Goal: Task Accomplishment & Management: Manage account settings

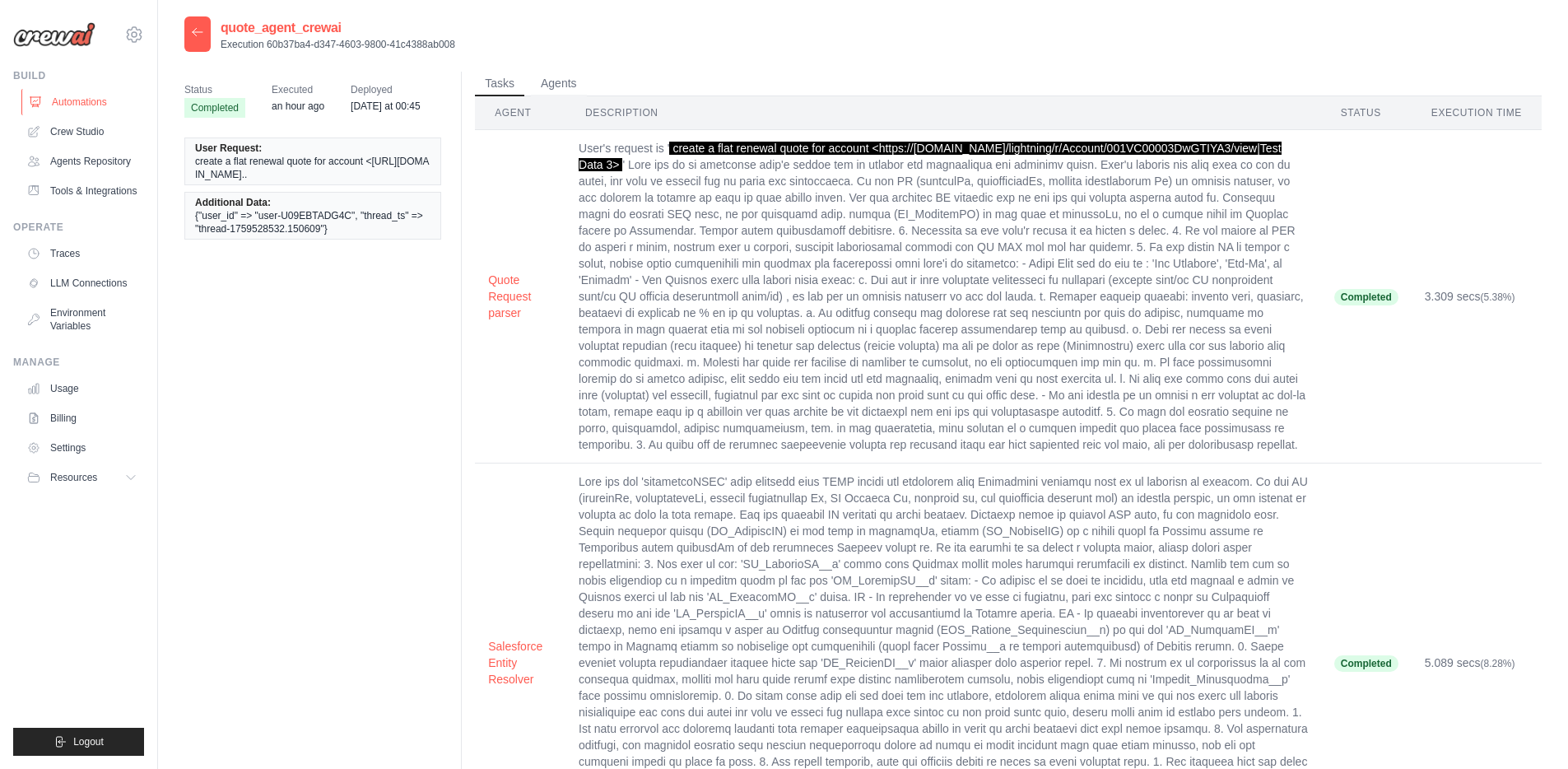
click at [78, 98] on link "Automations" at bounding box center [83, 102] width 124 height 26
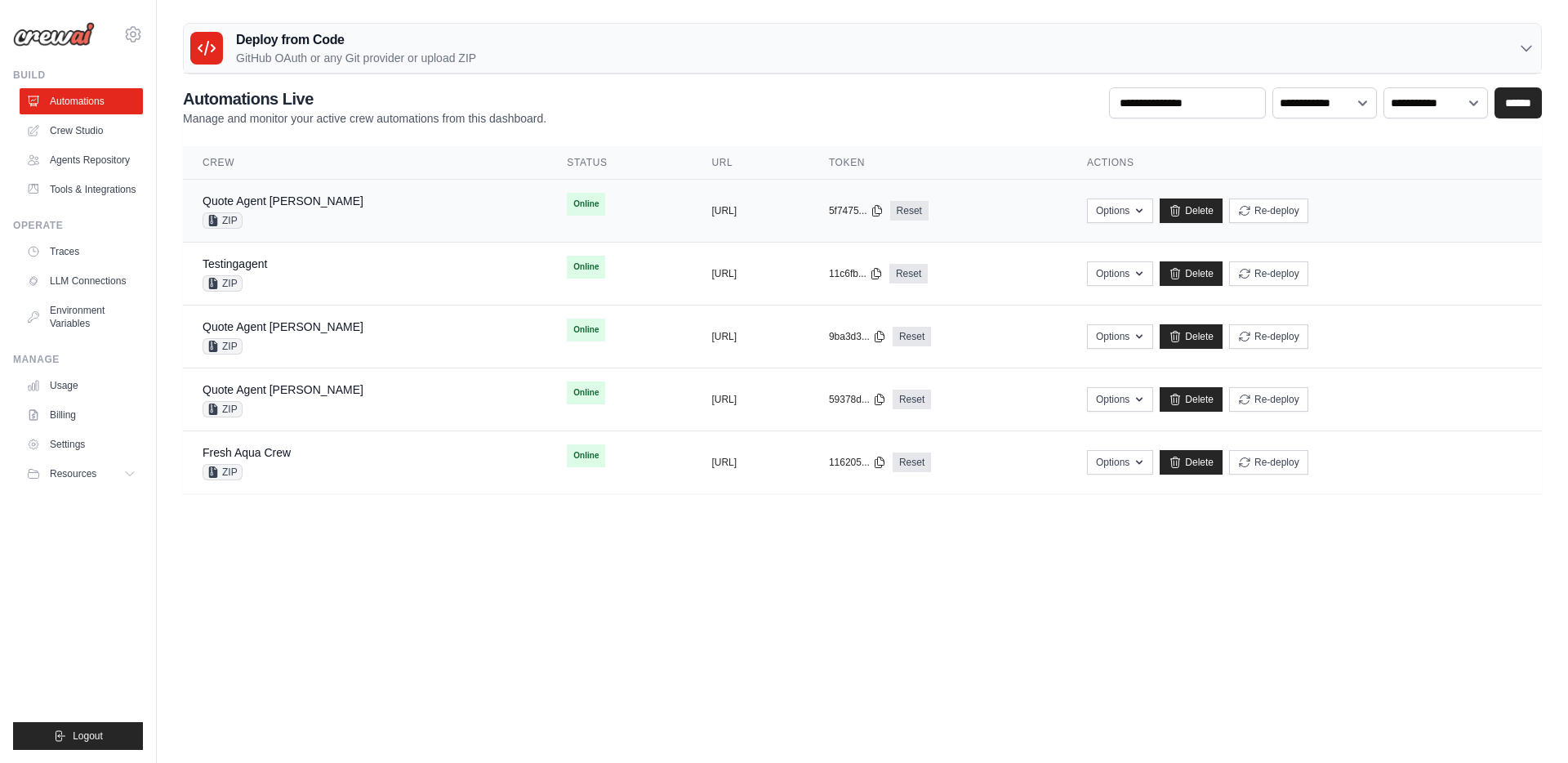
click at [339, 203] on div "Quote Agent [PERSON_NAME] ZIP" at bounding box center [365, 211] width 325 height 36
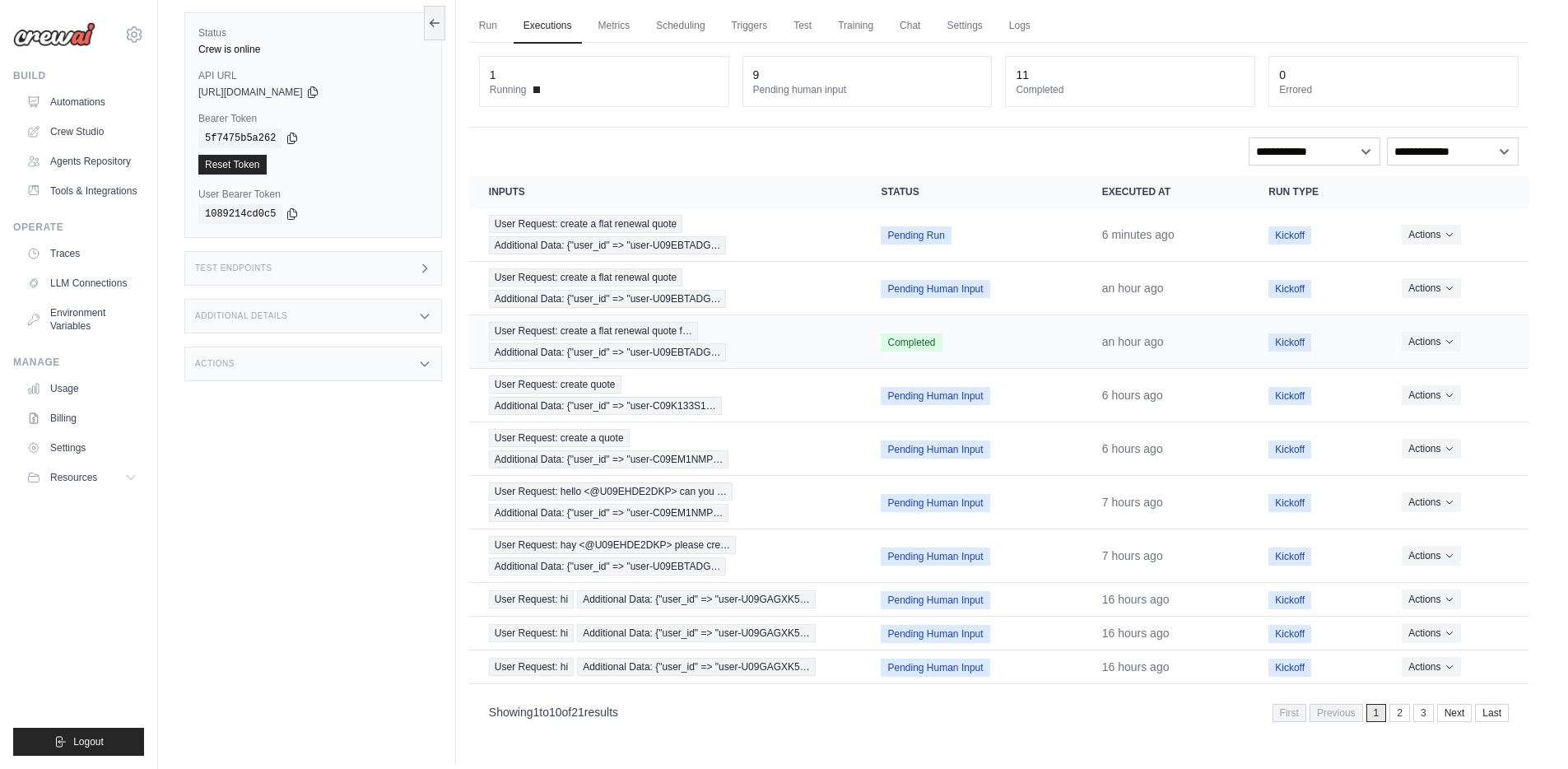
scroll to position [70, 0]
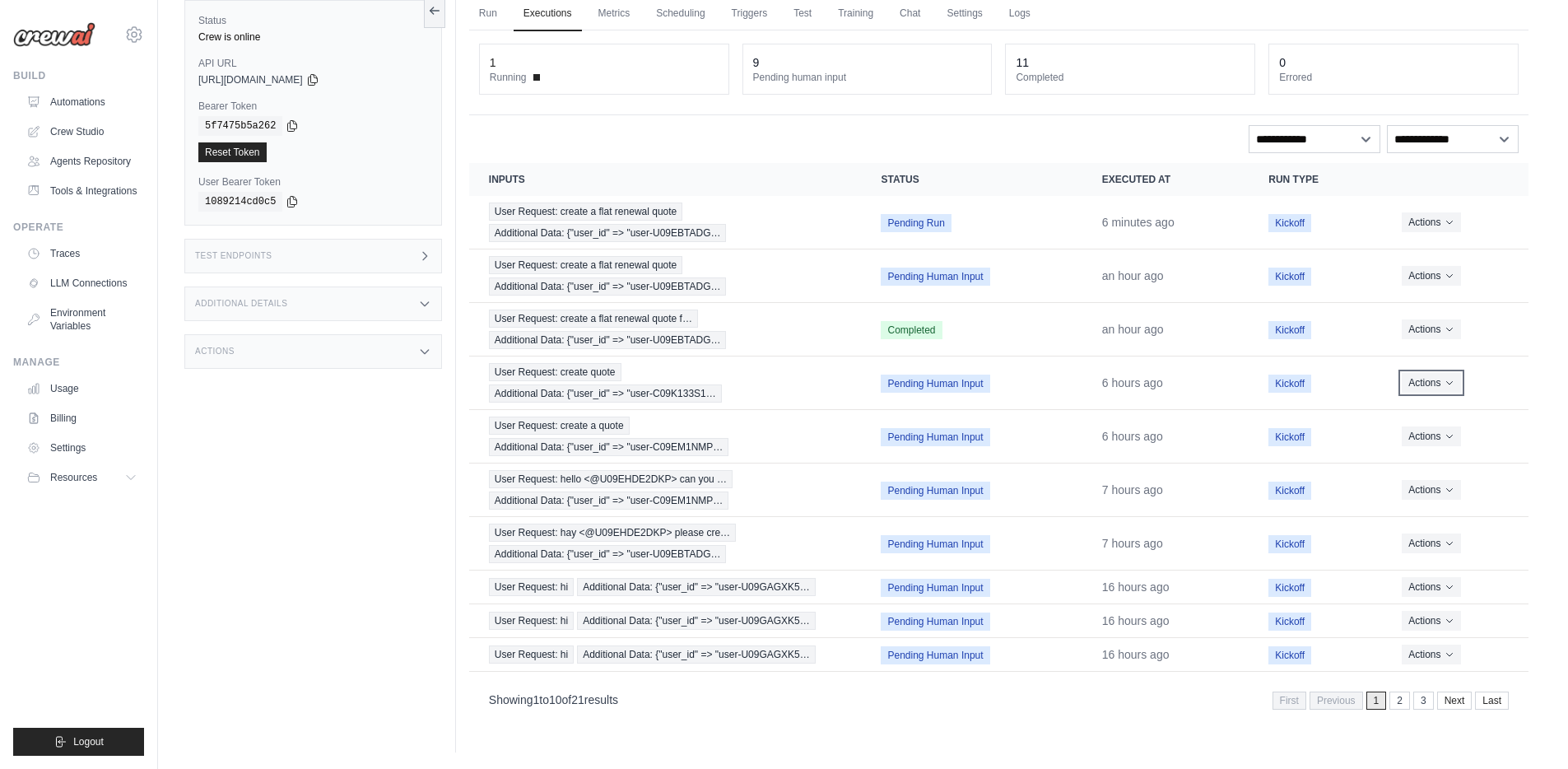
click at [1446, 382] on icon "Actions for execution" at bounding box center [1448, 384] width 6 height 3
click at [1430, 437] on button "Delete" at bounding box center [1456, 437] width 105 height 26
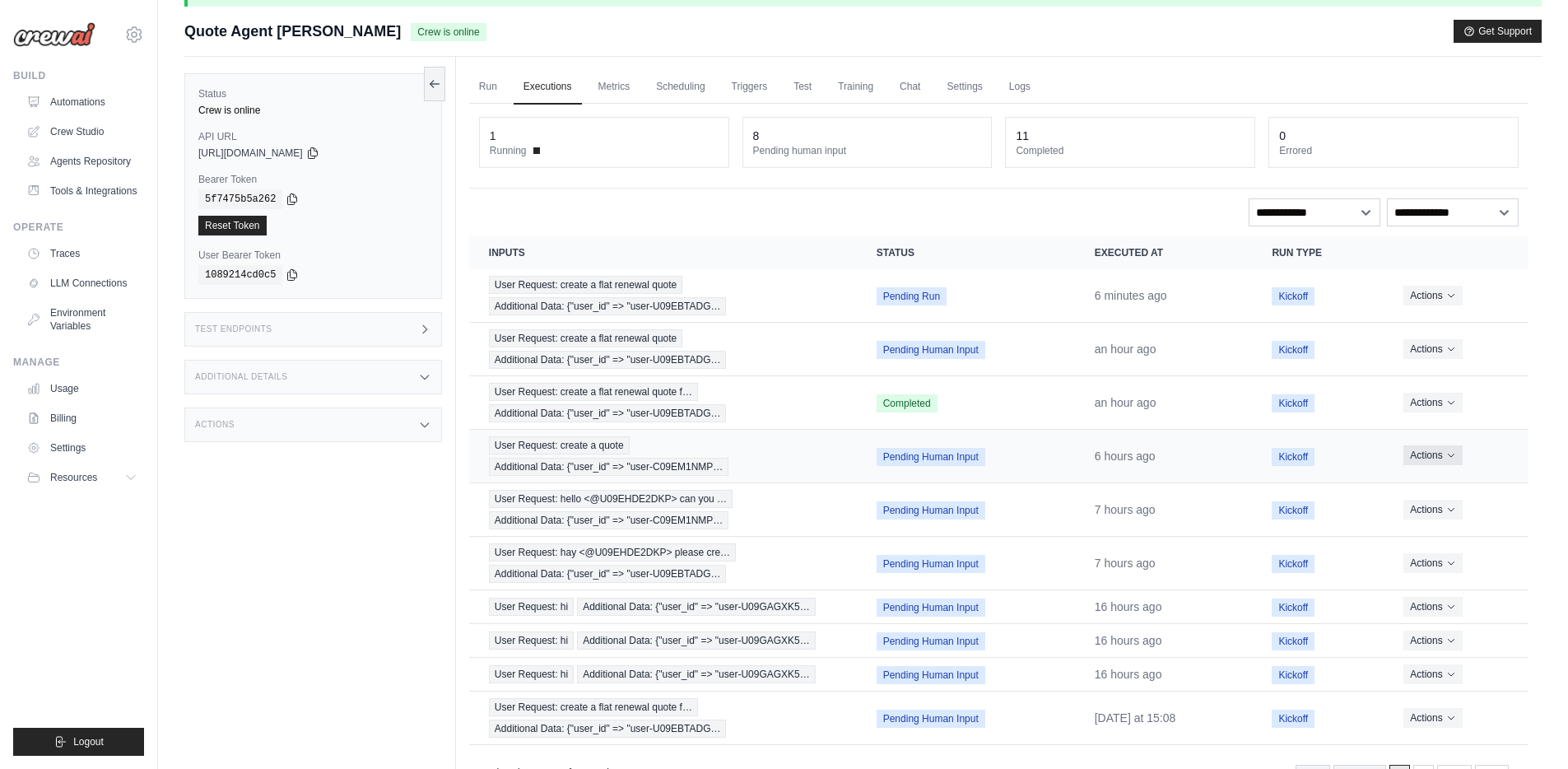
scroll to position [66, 0]
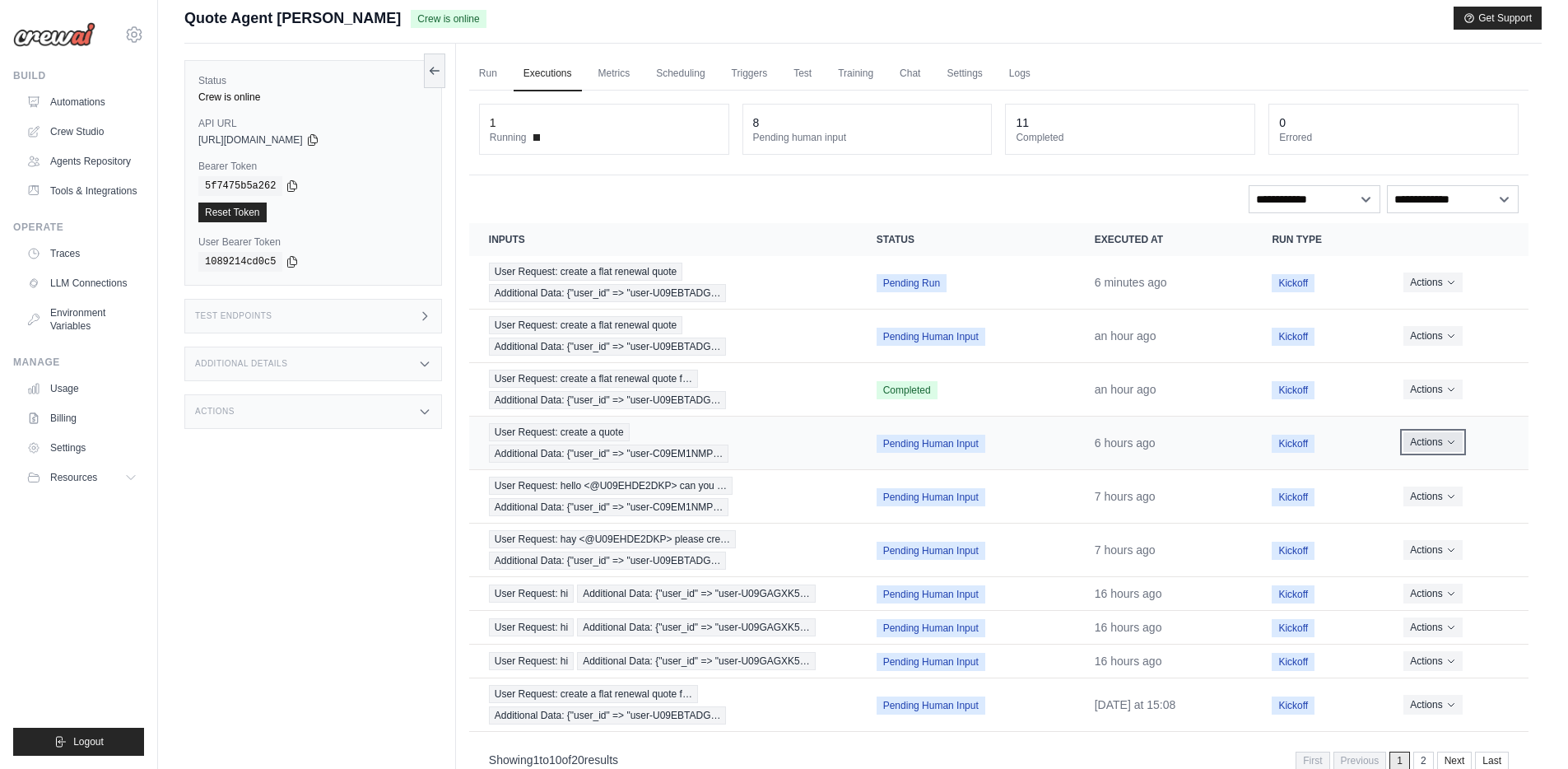
click at [1448, 435] on button "Actions" at bounding box center [1432, 441] width 59 height 20
click at [1431, 498] on button "Delete" at bounding box center [1456, 497] width 105 height 26
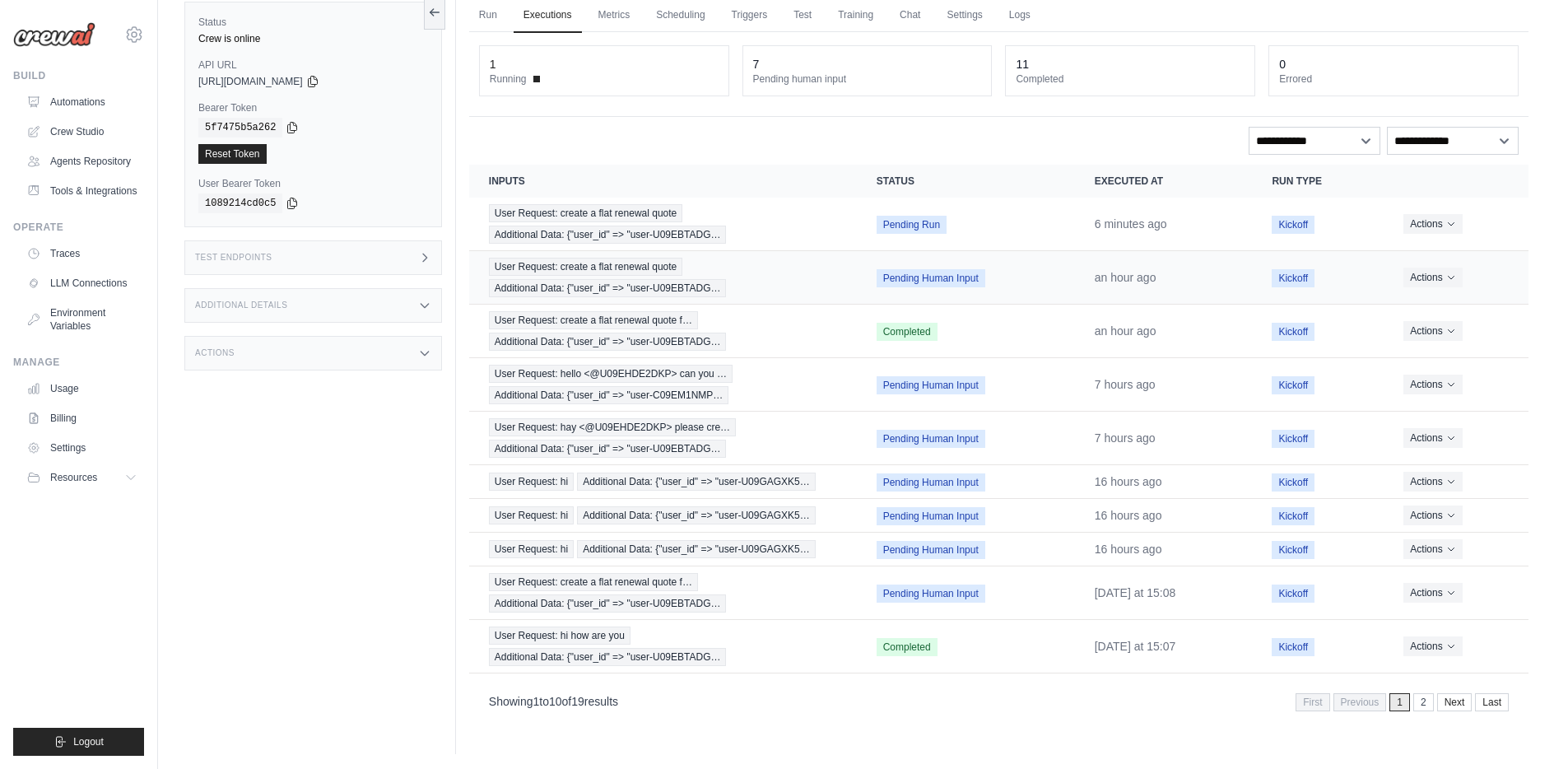
scroll to position [126, 0]
click at [1455, 275] on icon "Actions for execution" at bounding box center [1451, 275] width 10 height 10
click at [1433, 330] on button "Delete" at bounding box center [1456, 330] width 105 height 26
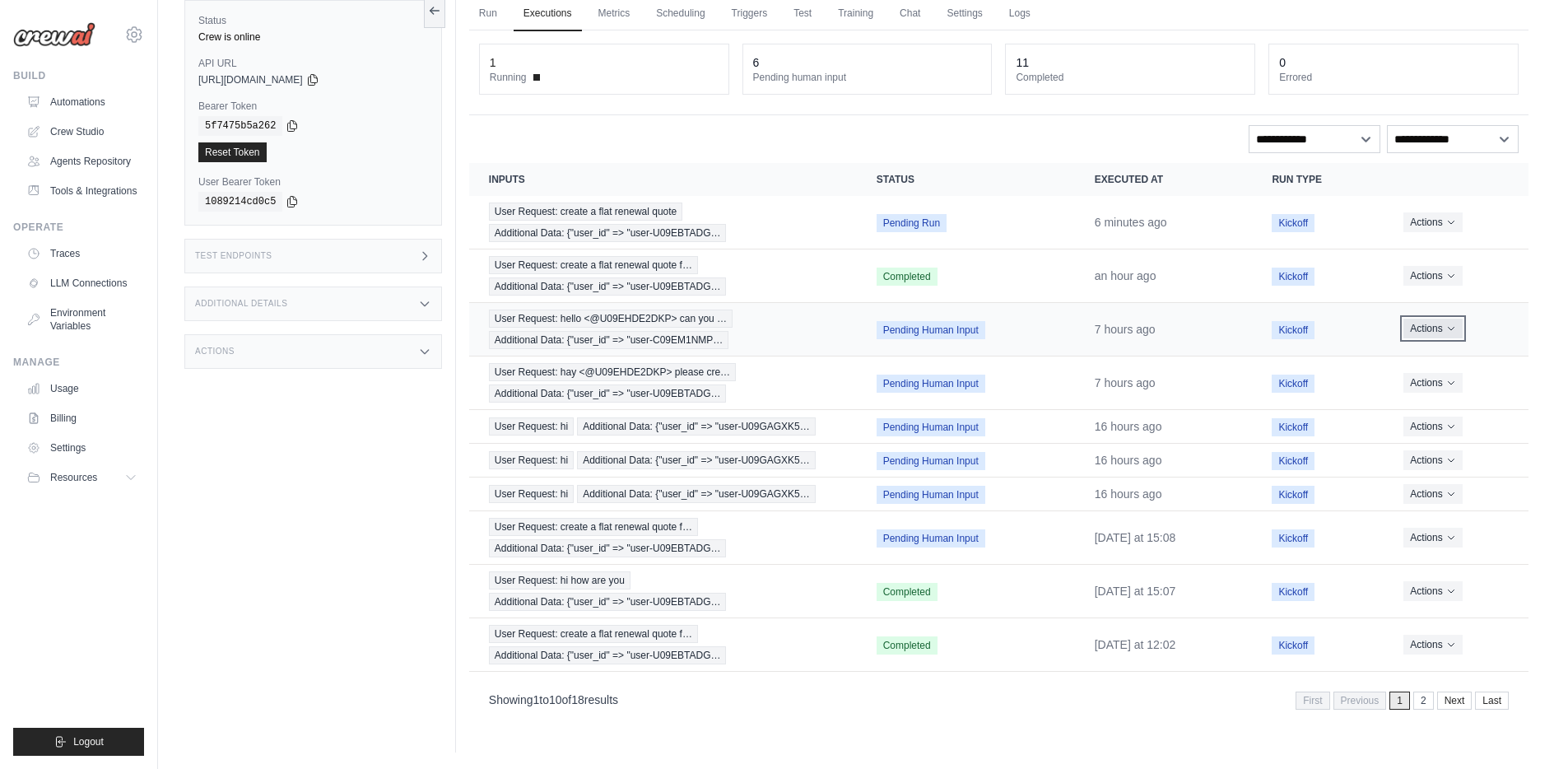
click at [1448, 328] on button "Actions" at bounding box center [1432, 328] width 59 height 20
click at [1437, 385] on button "Delete" at bounding box center [1456, 384] width 105 height 26
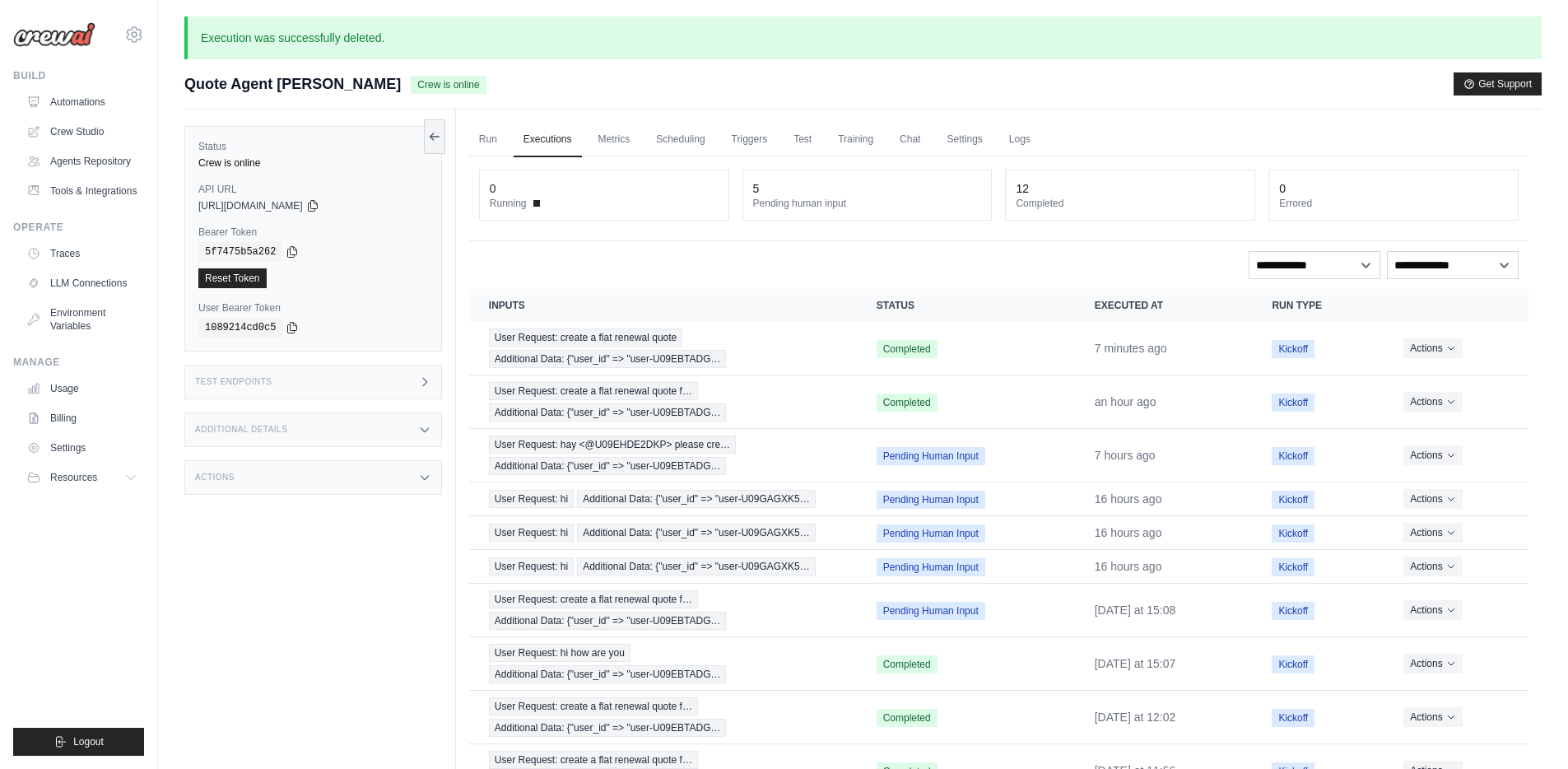
scroll to position [27, 0]
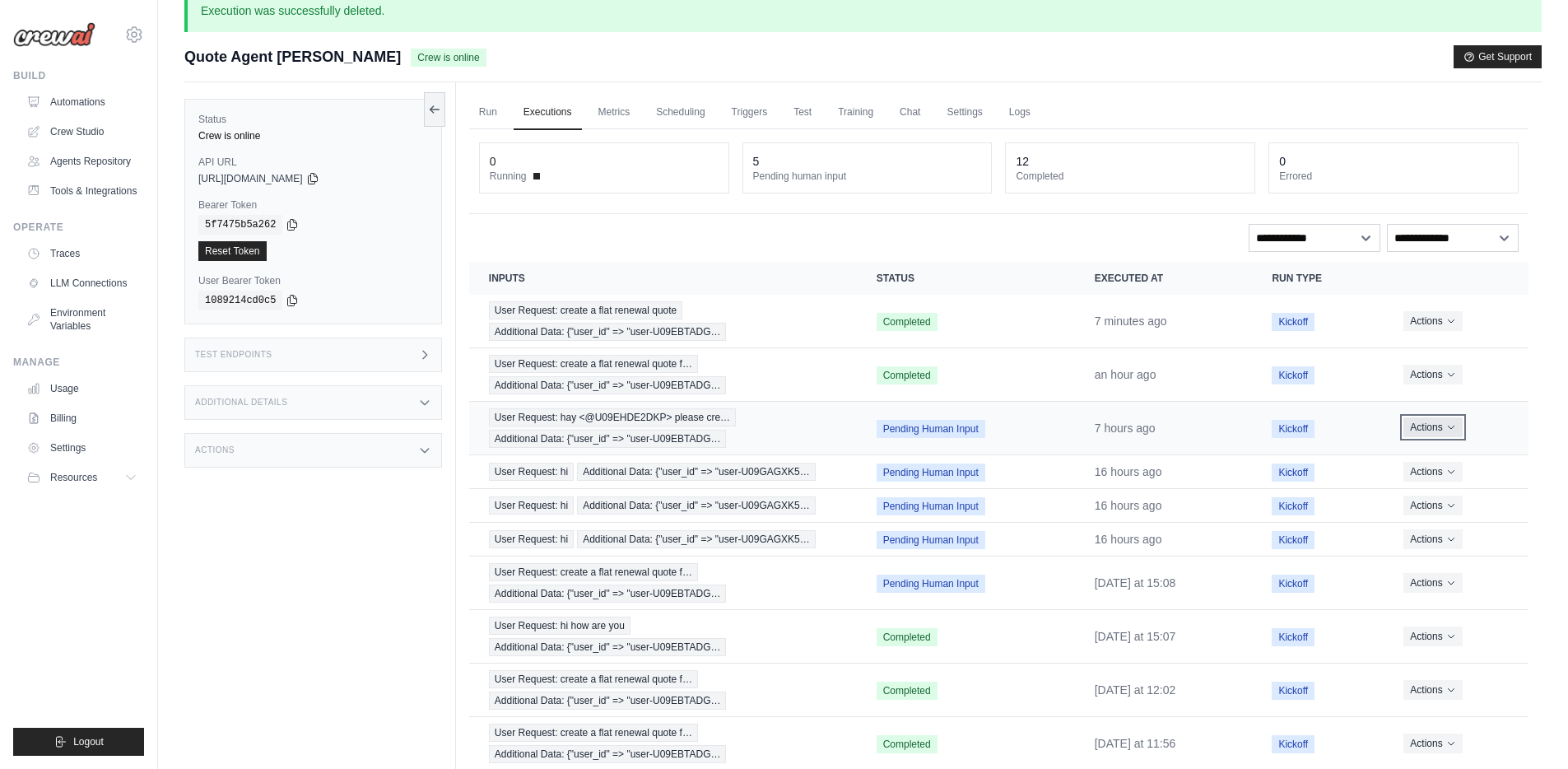
click at [1442, 429] on button "Actions" at bounding box center [1432, 427] width 59 height 20
click at [1435, 473] on button "Actions" at bounding box center [1432, 470] width 59 height 20
click at [1421, 527] on button "Delete" at bounding box center [1456, 526] width 105 height 26
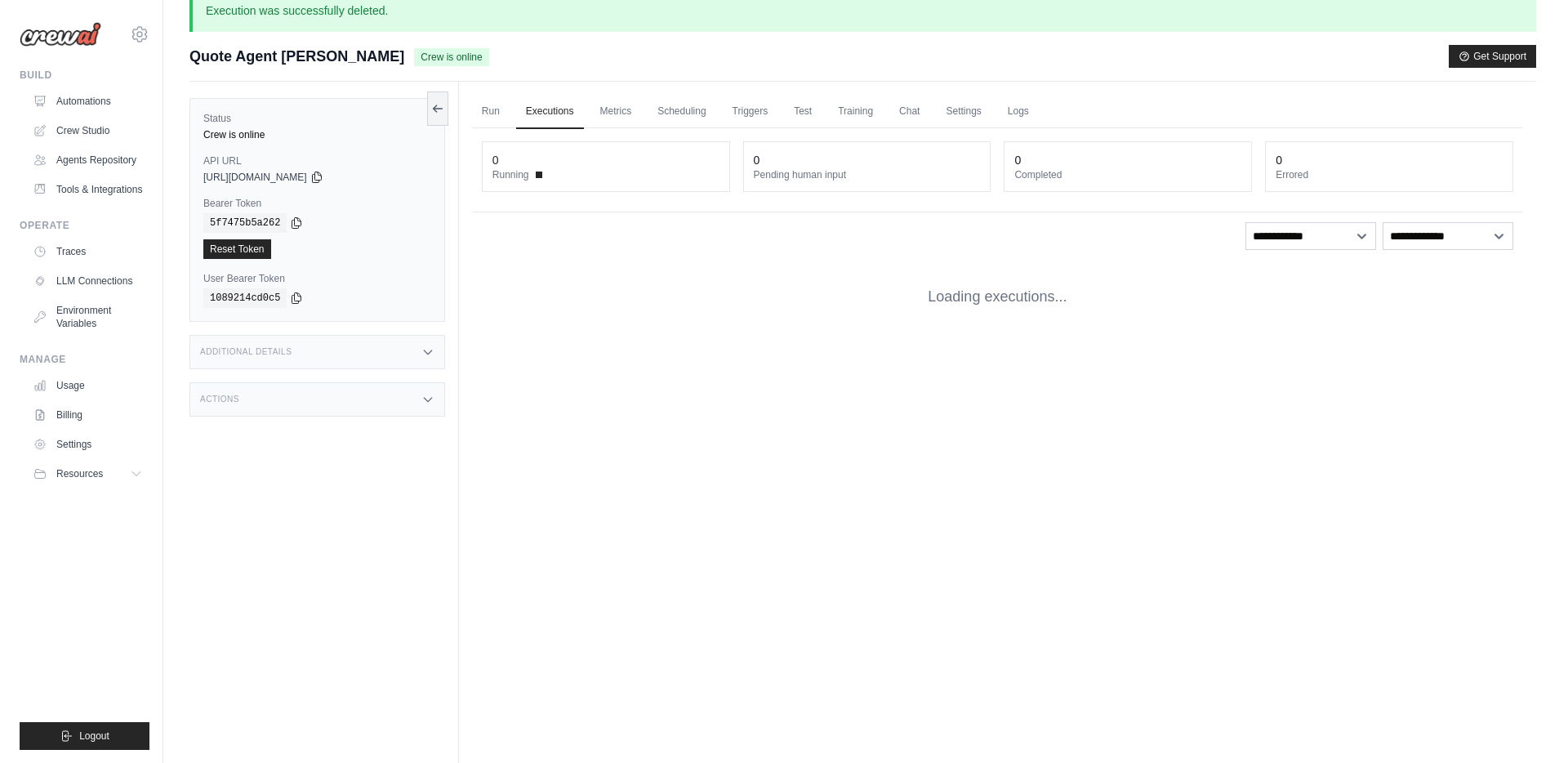
scroll to position [0, 0]
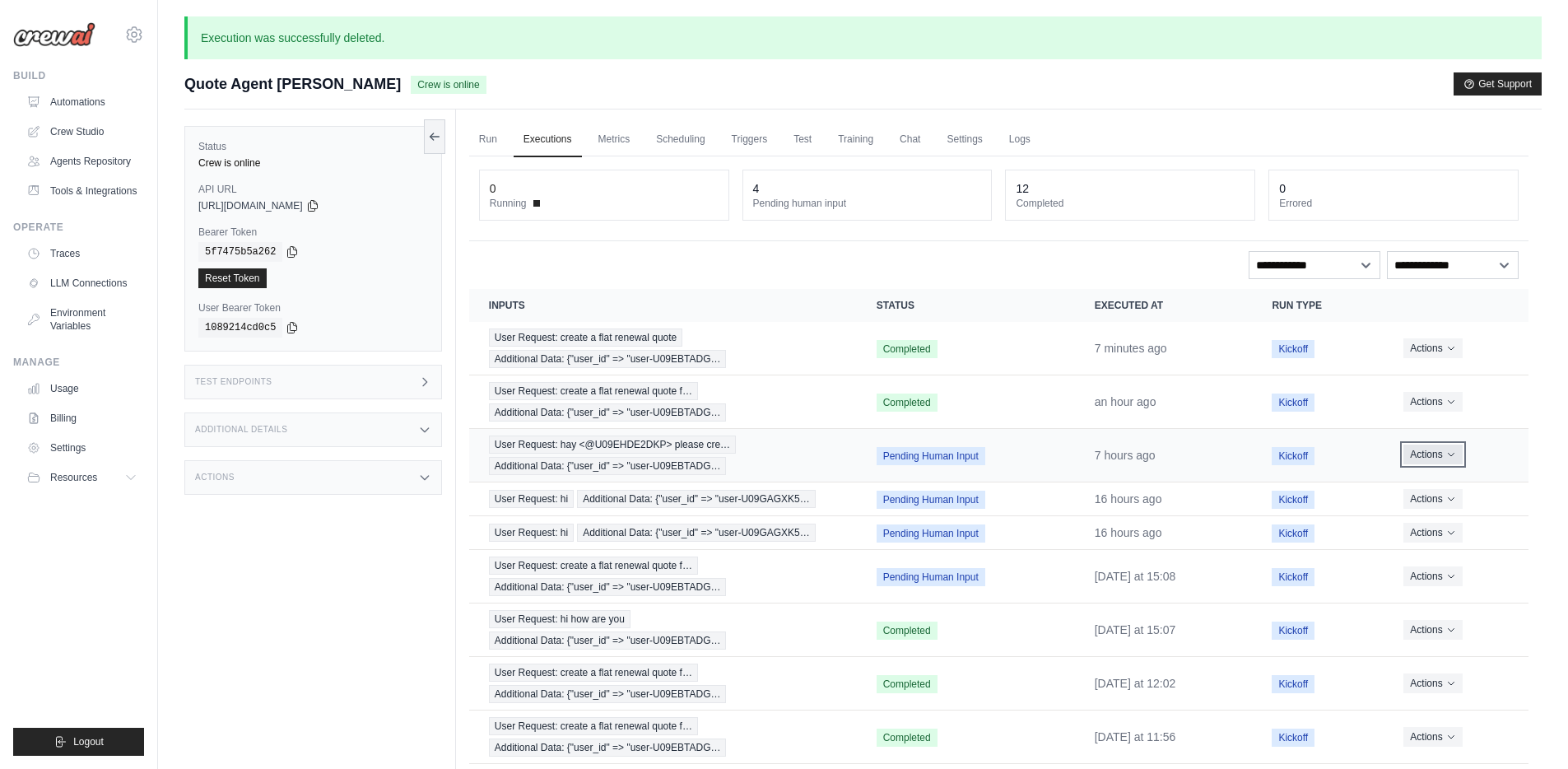
click at [1446, 458] on button "Actions" at bounding box center [1432, 454] width 59 height 20
click at [1423, 509] on button "Delete" at bounding box center [1456, 510] width 105 height 26
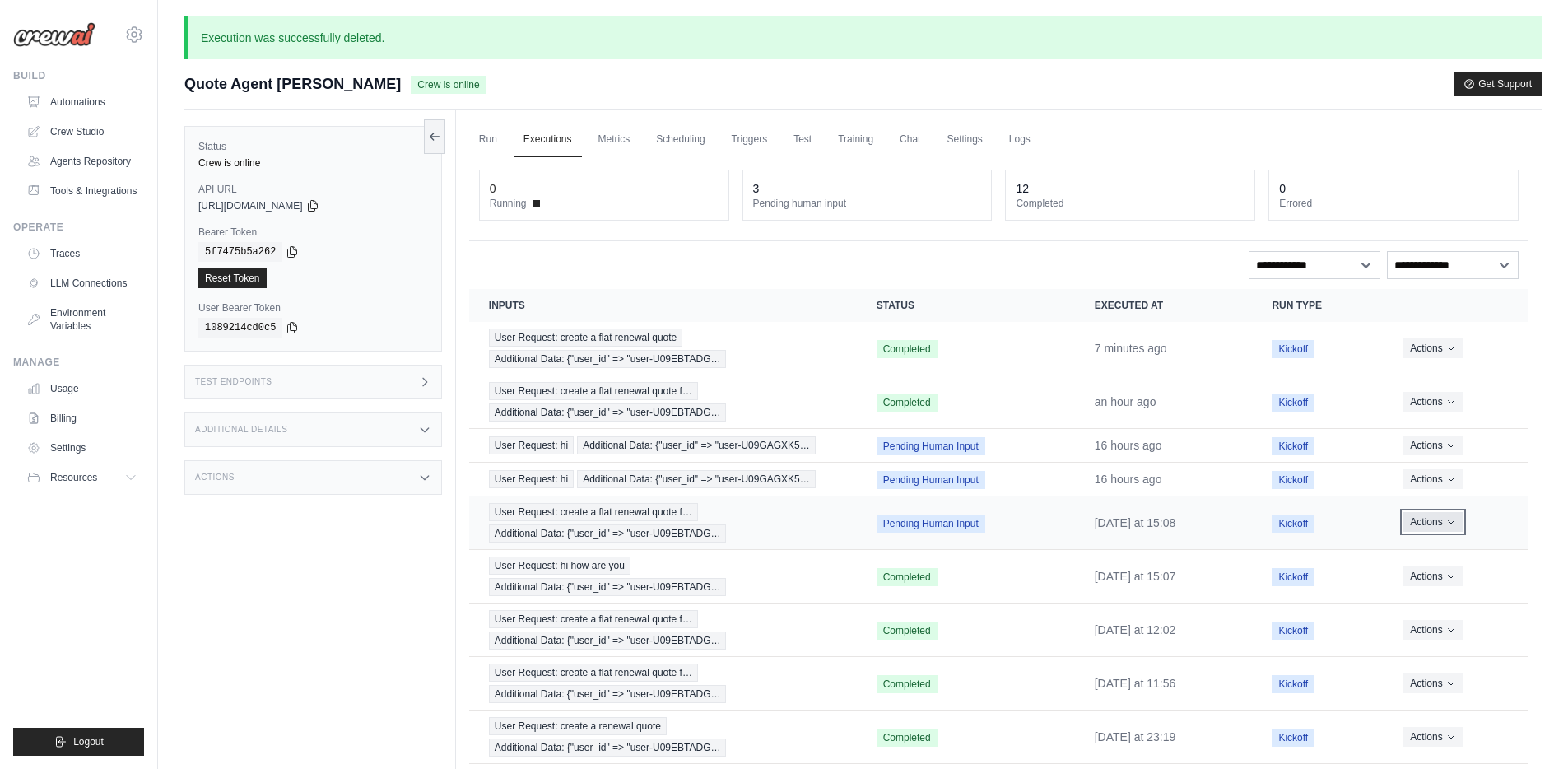
click at [1442, 523] on button "Actions" at bounding box center [1432, 521] width 59 height 20
click at [1424, 574] on button "Delete" at bounding box center [1456, 577] width 105 height 26
click at [1453, 444] on icon "Actions for execution" at bounding box center [1450, 446] width 6 height 3
click at [1432, 502] on button "Delete" at bounding box center [1456, 500] width 105 height 26
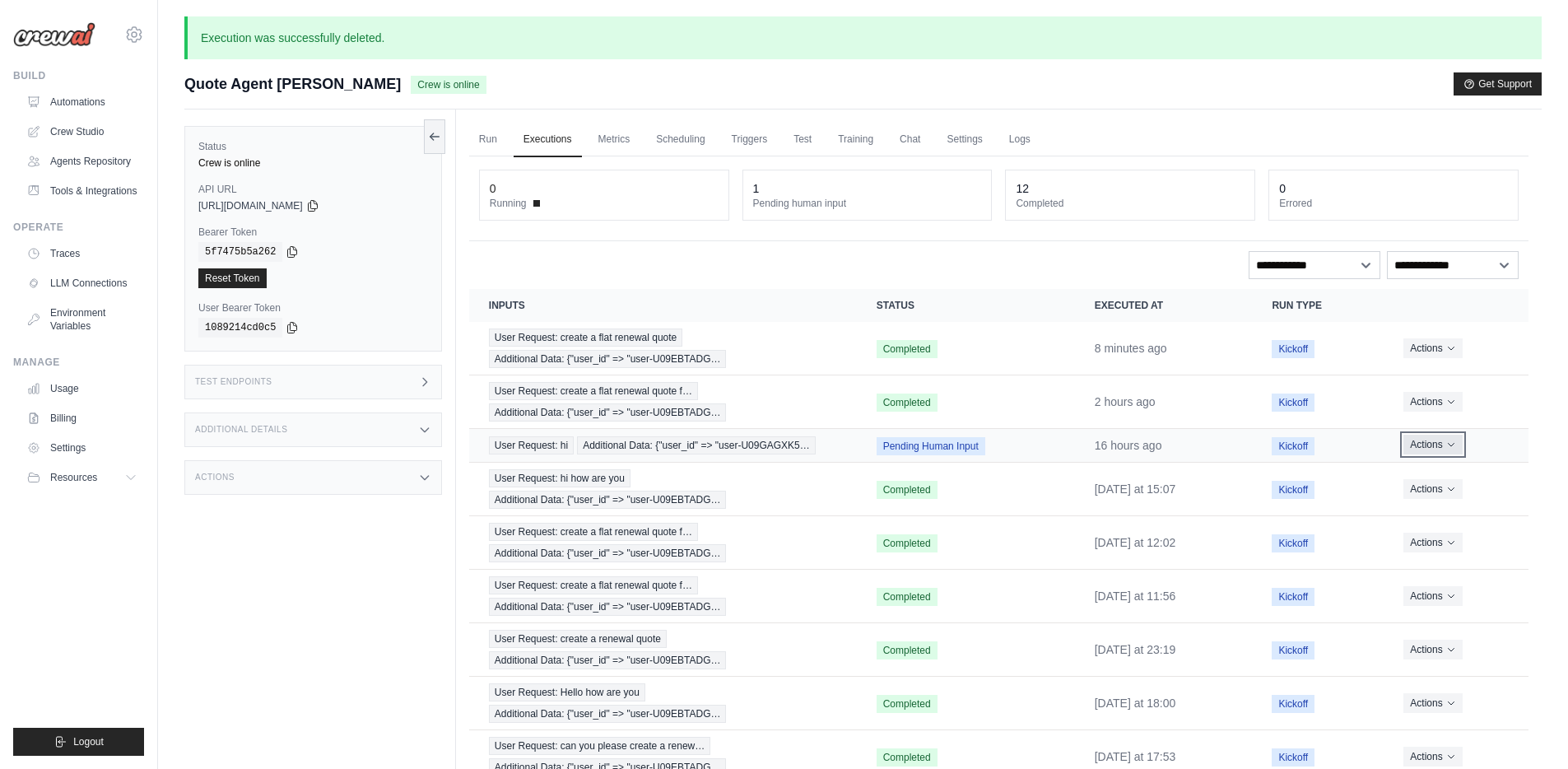
click at [1447, 446] on button "Actions" at bounding box center [1432, 444] width 59 height 20
click at [1423, 500] on button "Delete" at bounding box center [1456, 500] width 105 height 26
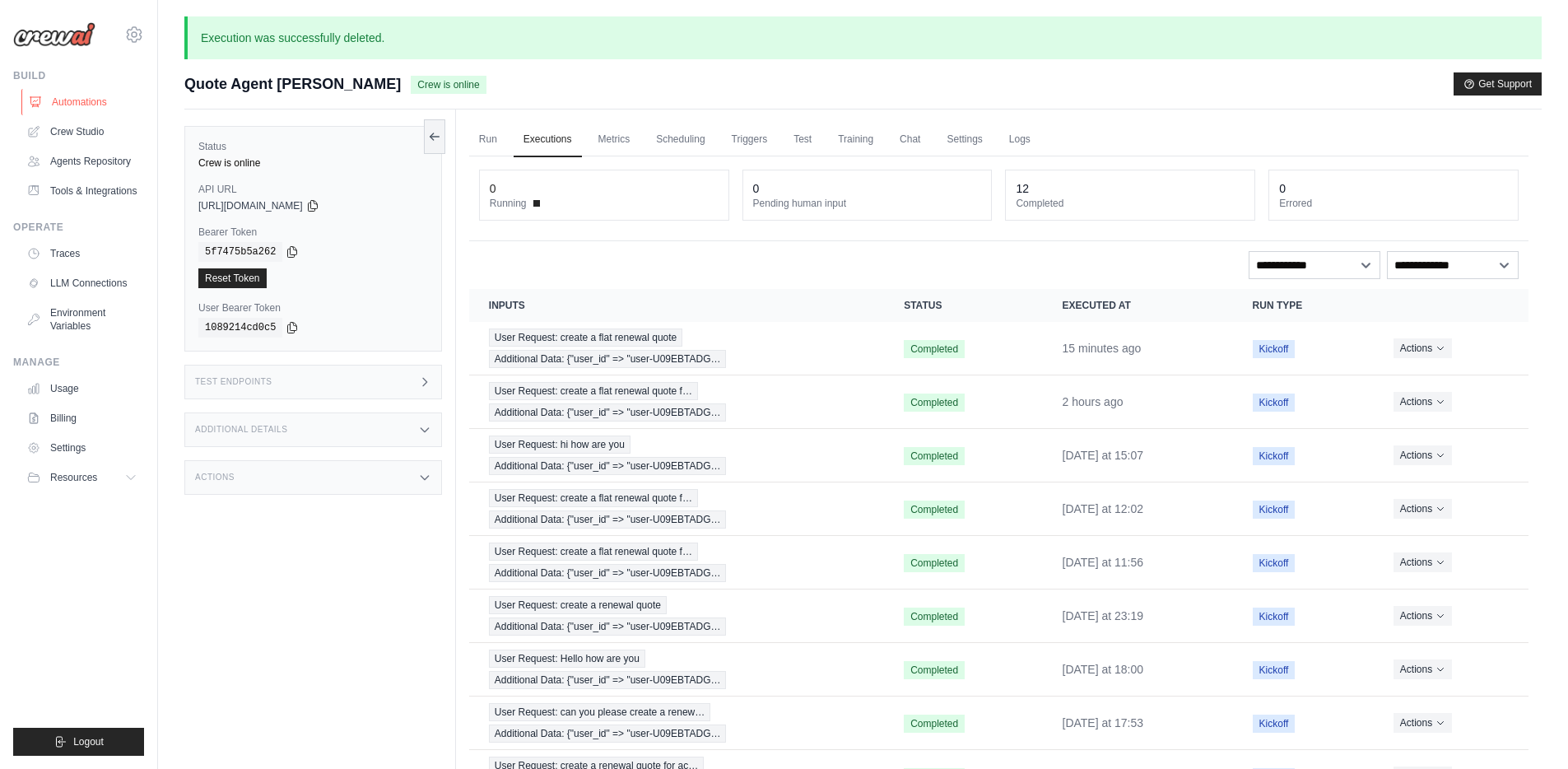
click at [109, 98] on link "Automations" at bounding box center [83, 102] width 124 height 26
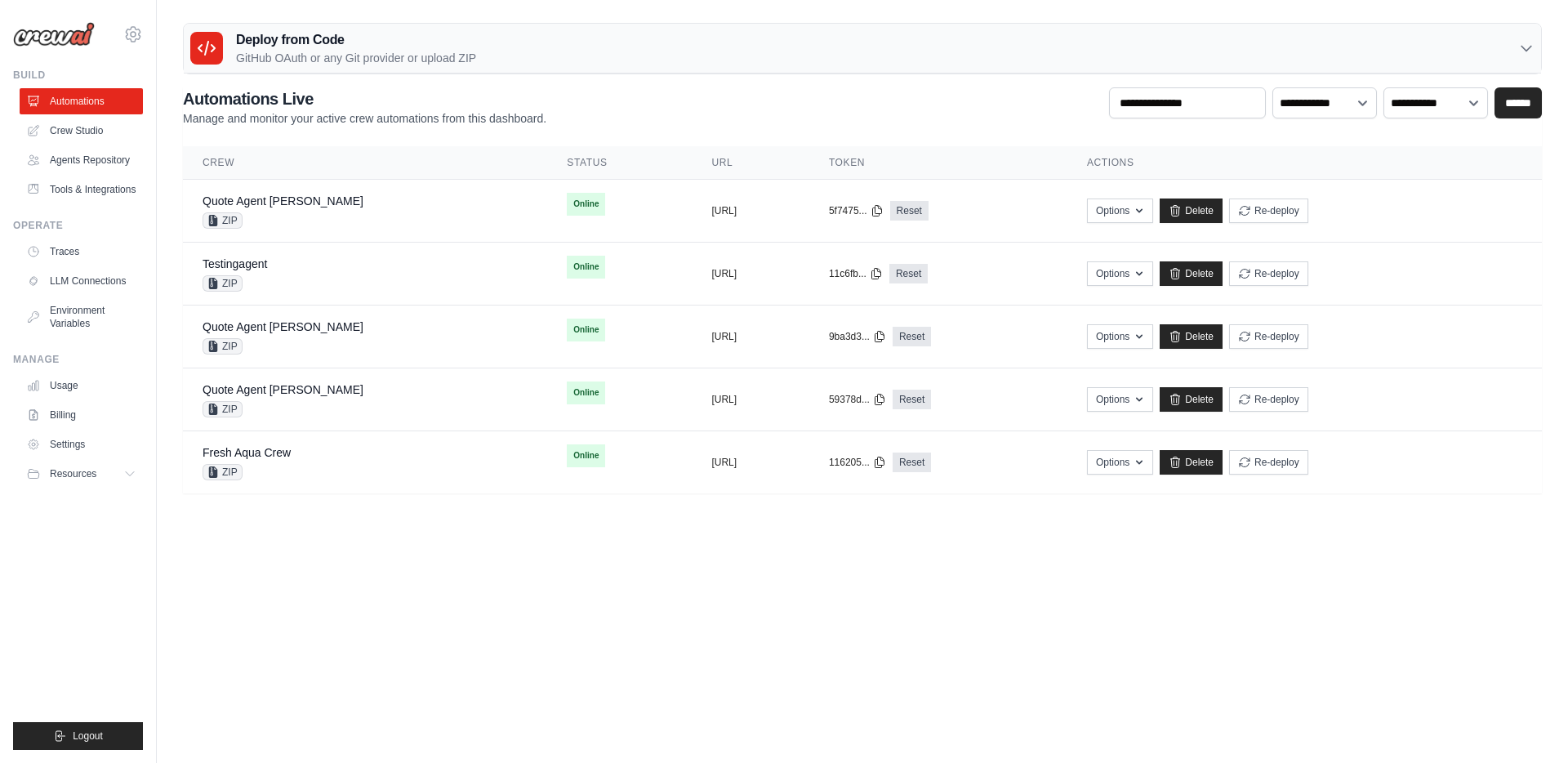
click at [441, 584] on body "dipan.patel@docusign.com DS-DTS-Sandbox docusign GitHub" at bounding box center [784, 382] width 1568 height 763
